Goal: Information Seeking & Learning: Learn about a topic

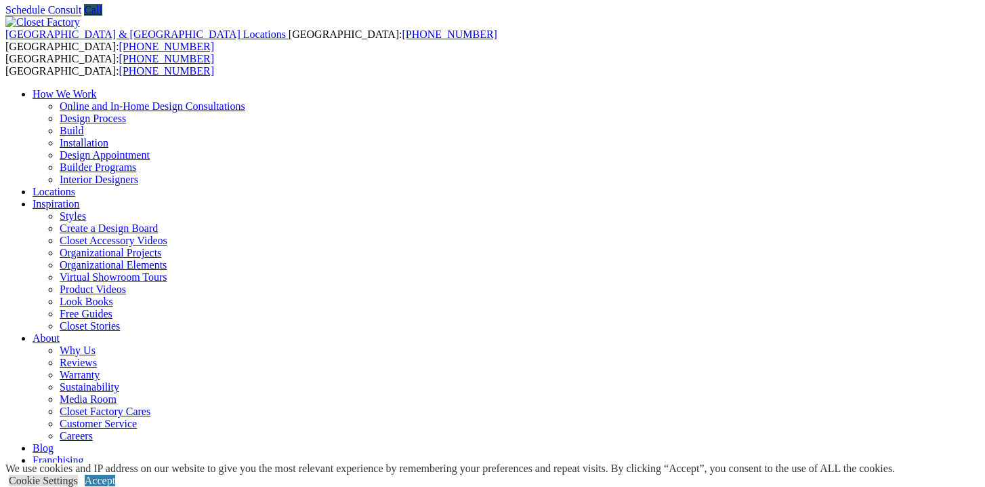
scroll to position [41, 0]
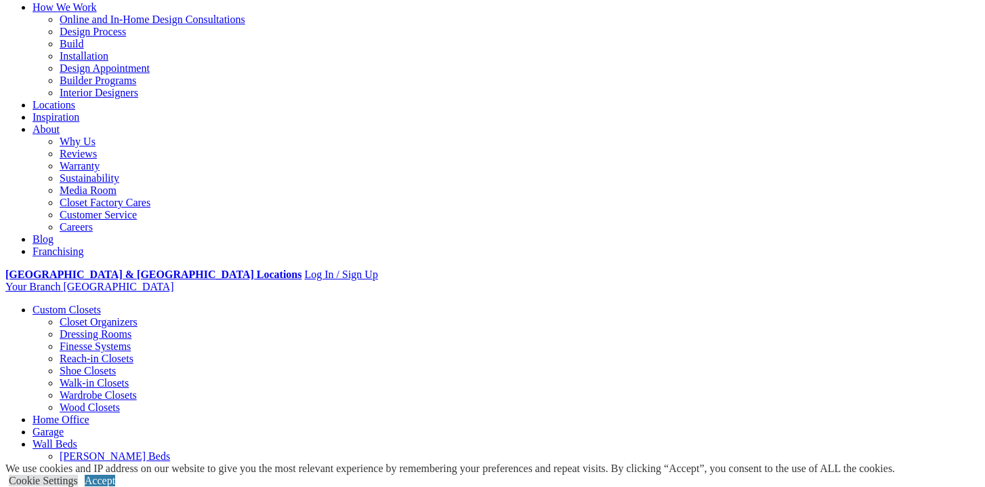
scroll to position [142, 0]
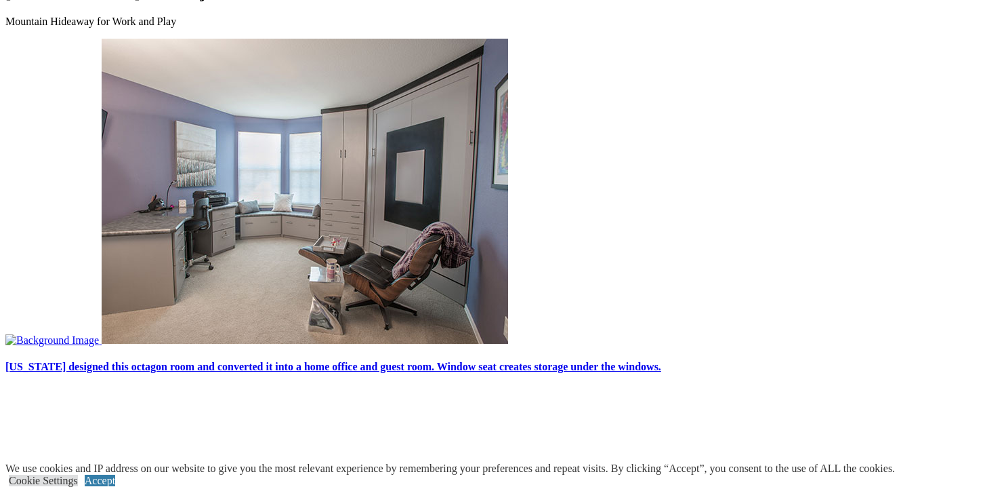
scroll to position [3494, 0]
